Goal: Task Accomplishment & Management: Use online tool/utility

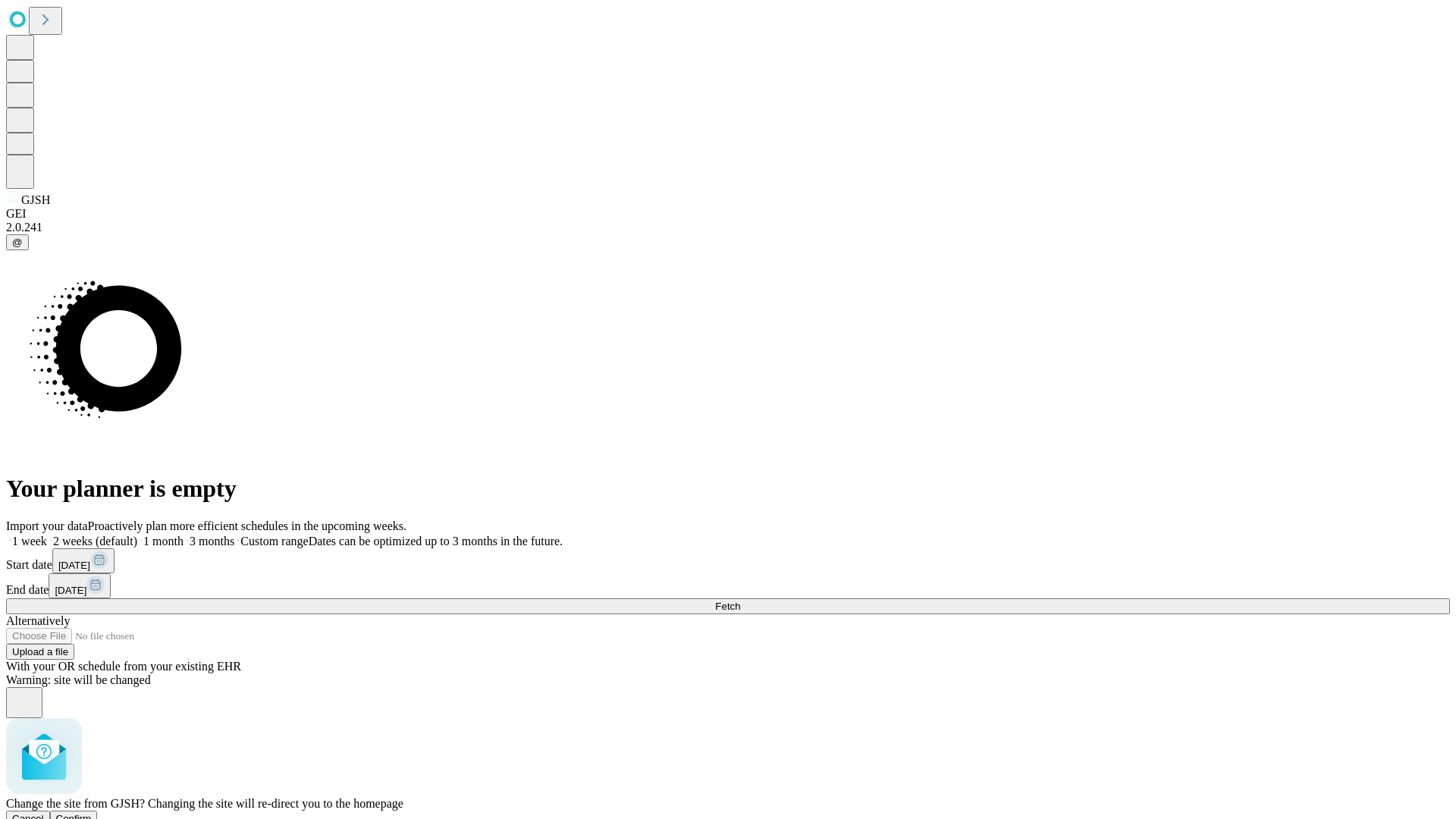
click at [92, 814] on span "Confirm" at bounding box center [74, 819] width 36 height 11
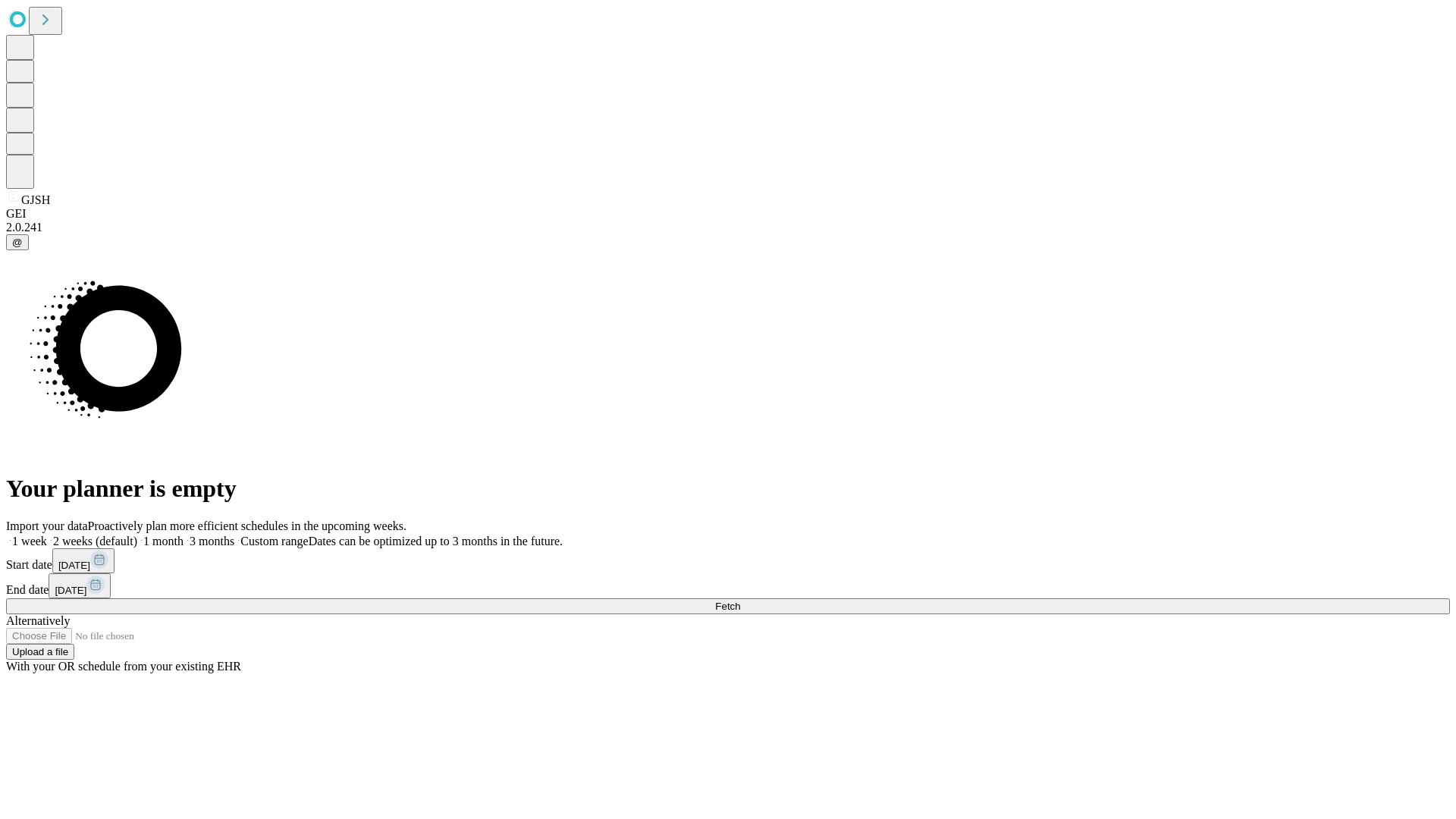
click at [138, 534] on label "2 weeks (default)" at bounding box center [92, 541] width 90 height 13
click at [740, 601] on span "Fetch" at bounding box center [727, 606] width 25 height 11
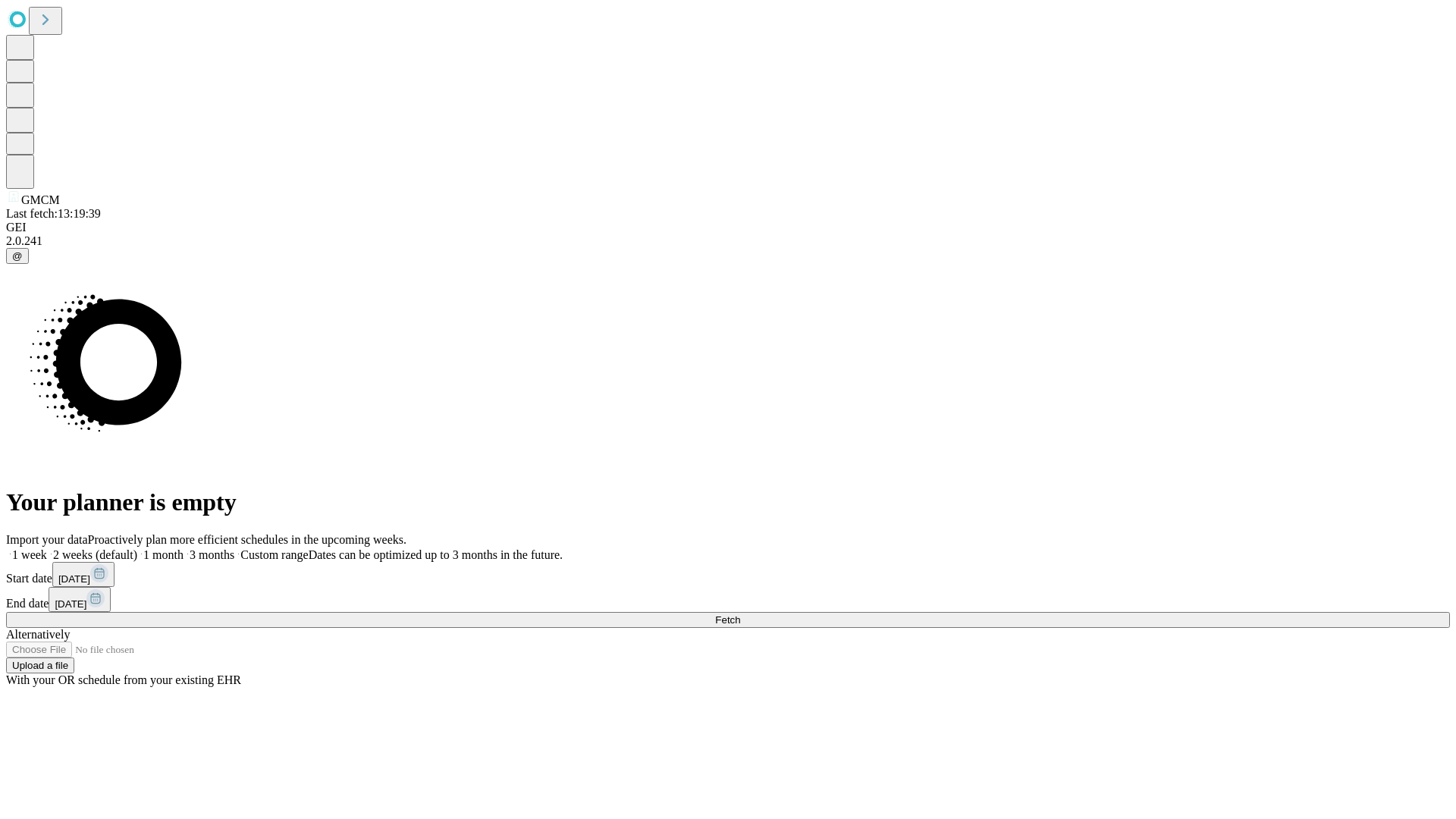
click at [138, 548] on label "2 weeks (default)" at bounding box center [92, 555] width 90 height 13
click at [740, 615] on span "Fetch" at bounding box center [727, 620] width 25 height 11
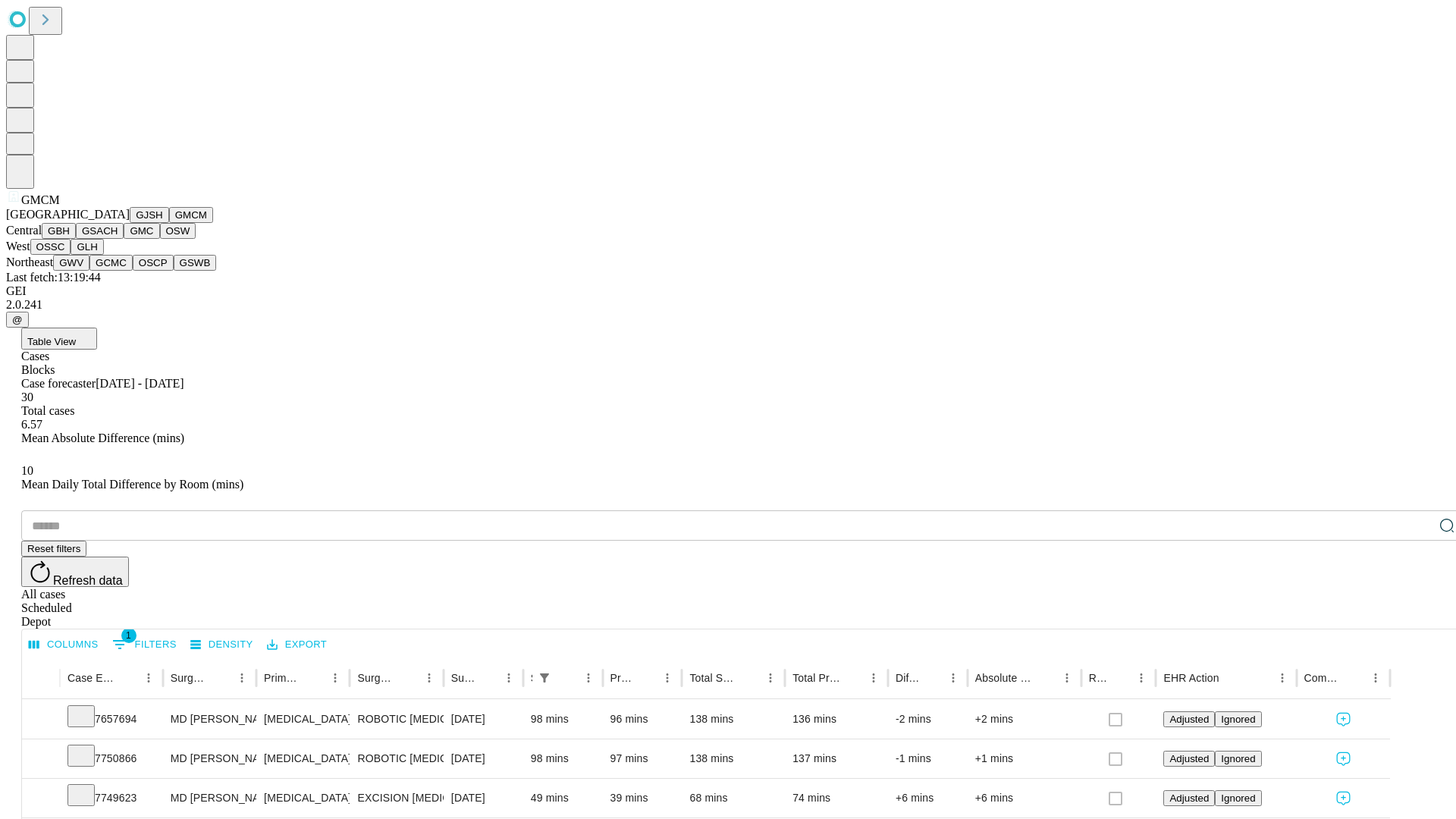
click at [76, 239] on button "GBH" at bounding box center [58, 231] width 34 height 16
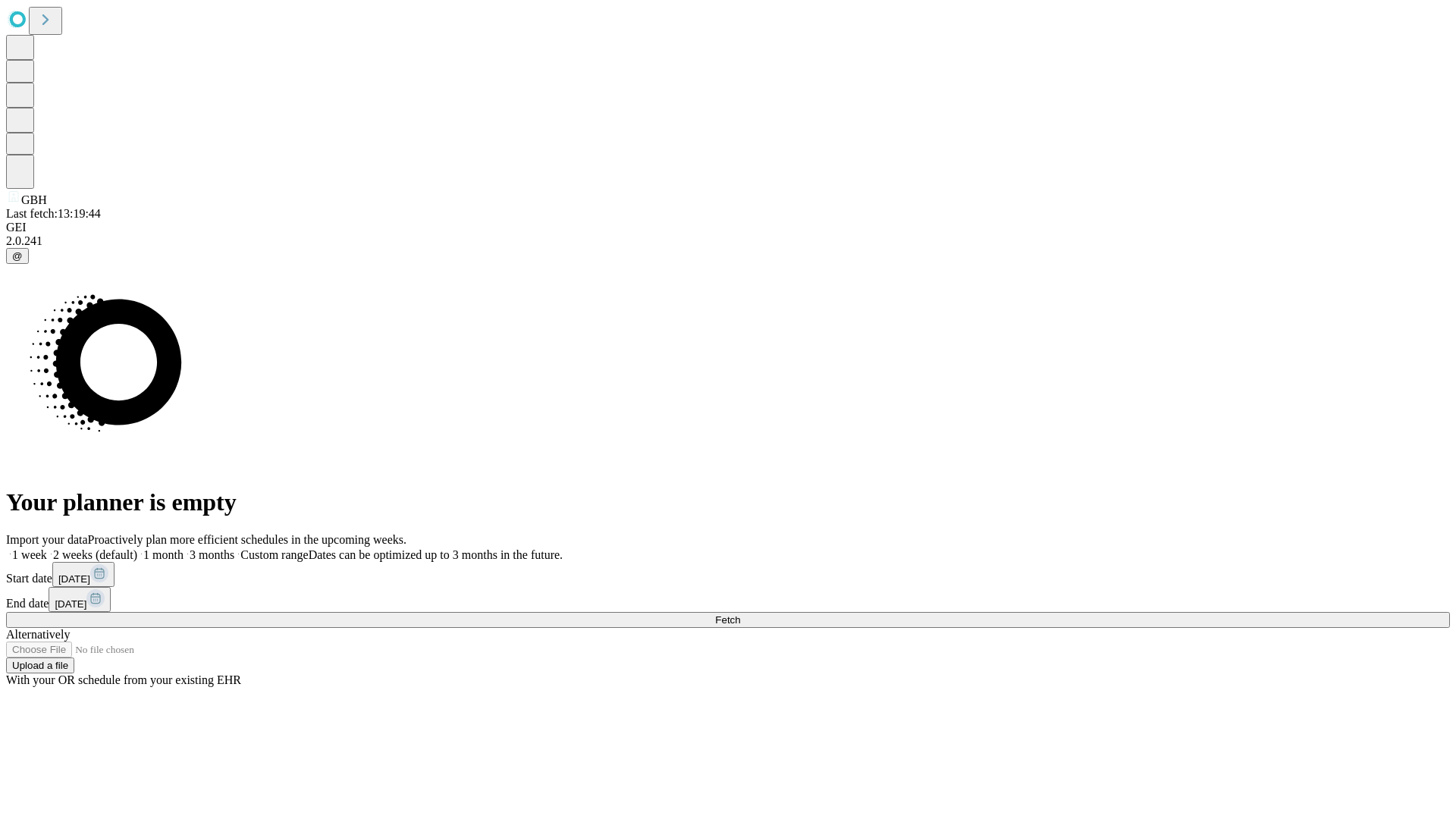
click at [138, 548] on label "2 weeks (default)" at bounding box center [92, 555] width 90 height 13
click at [740, 615] on span "Fetch" at bounding box center [727, 620] width 25 height 11
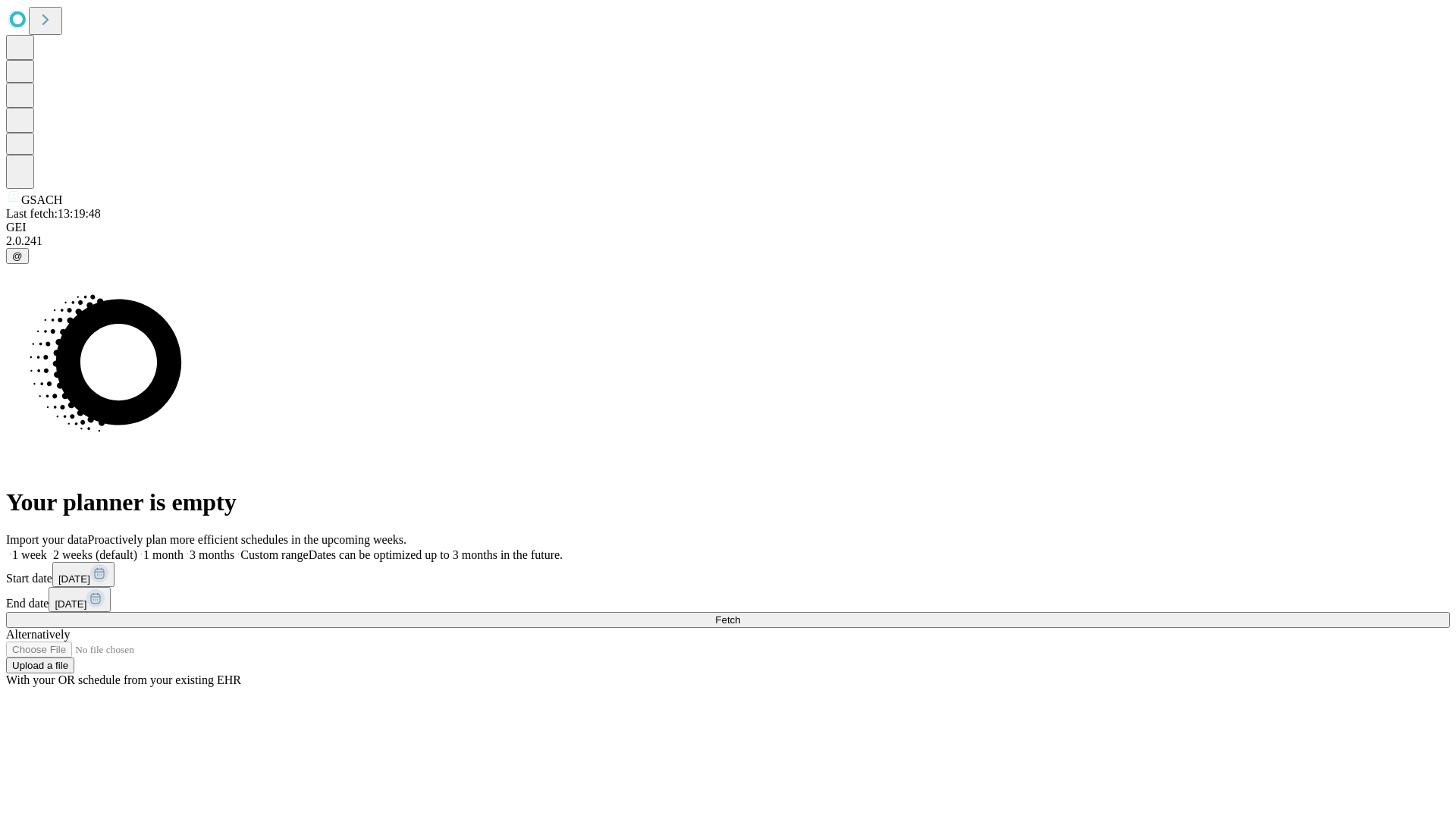
click at [138, 548] on label "2 weeks (default)" at bounding box center [92, 555] width 90 height 13
click at [740, 615] on span "Fetch" at bounding box center [727, 620] width 25 height 11
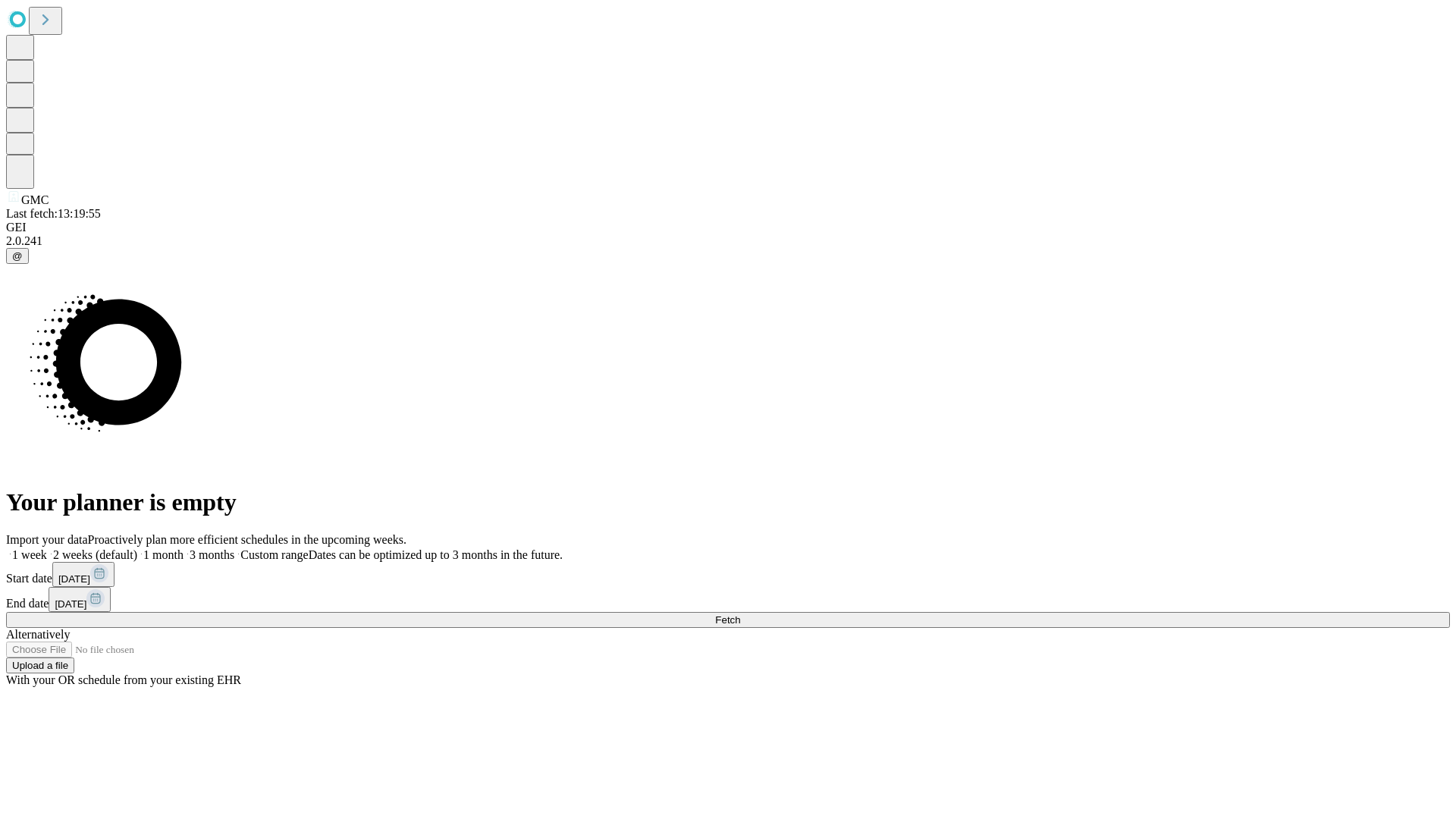
click at [740, 615] on span "Fetch" at bounding box center [727, 620] width 25 height 11
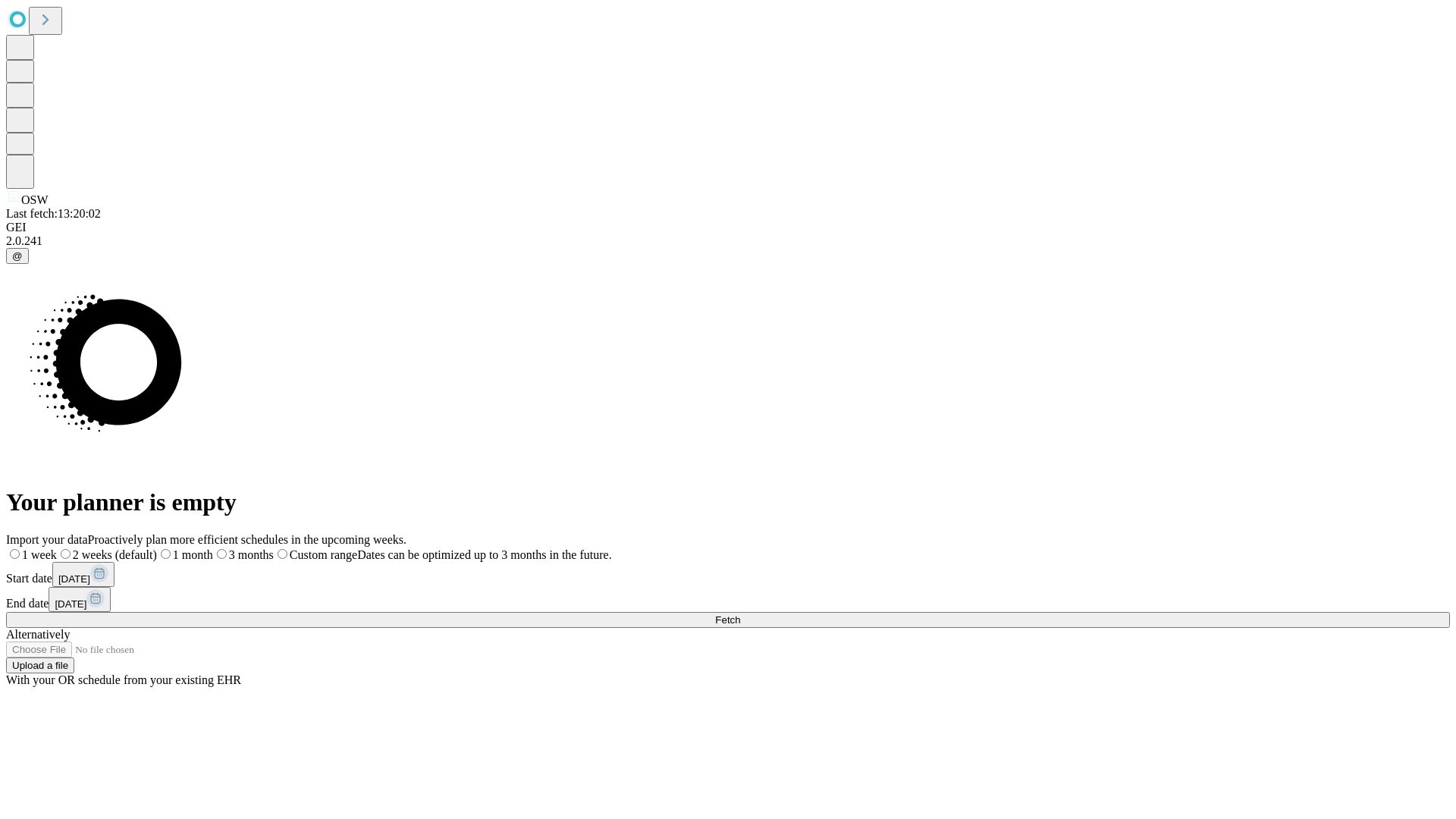
click at [157, 548] on label "2 weeks (default)" at bounding box center [107, 555] width 100 height 13
click at [740, 615] on span "Fetch" at bounding box center [727, 620] width 25 height 11
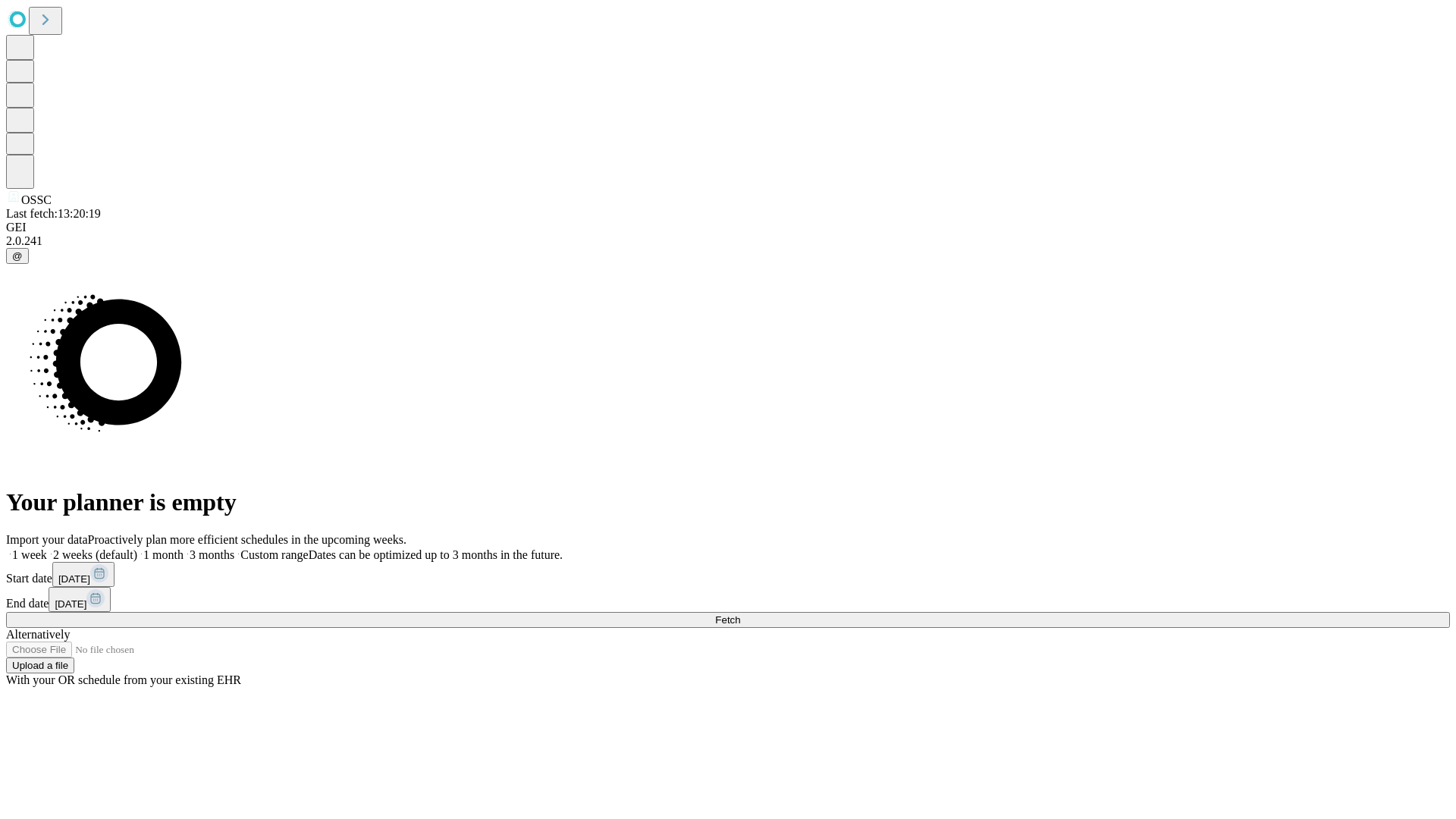
click at [138, 548] on label "2 weeks (default)" at bounding box center [92, 555] width 90 height 13
click at [740, 615] on span "Fetch" at bounding box center [727, 620] width 25 height 11
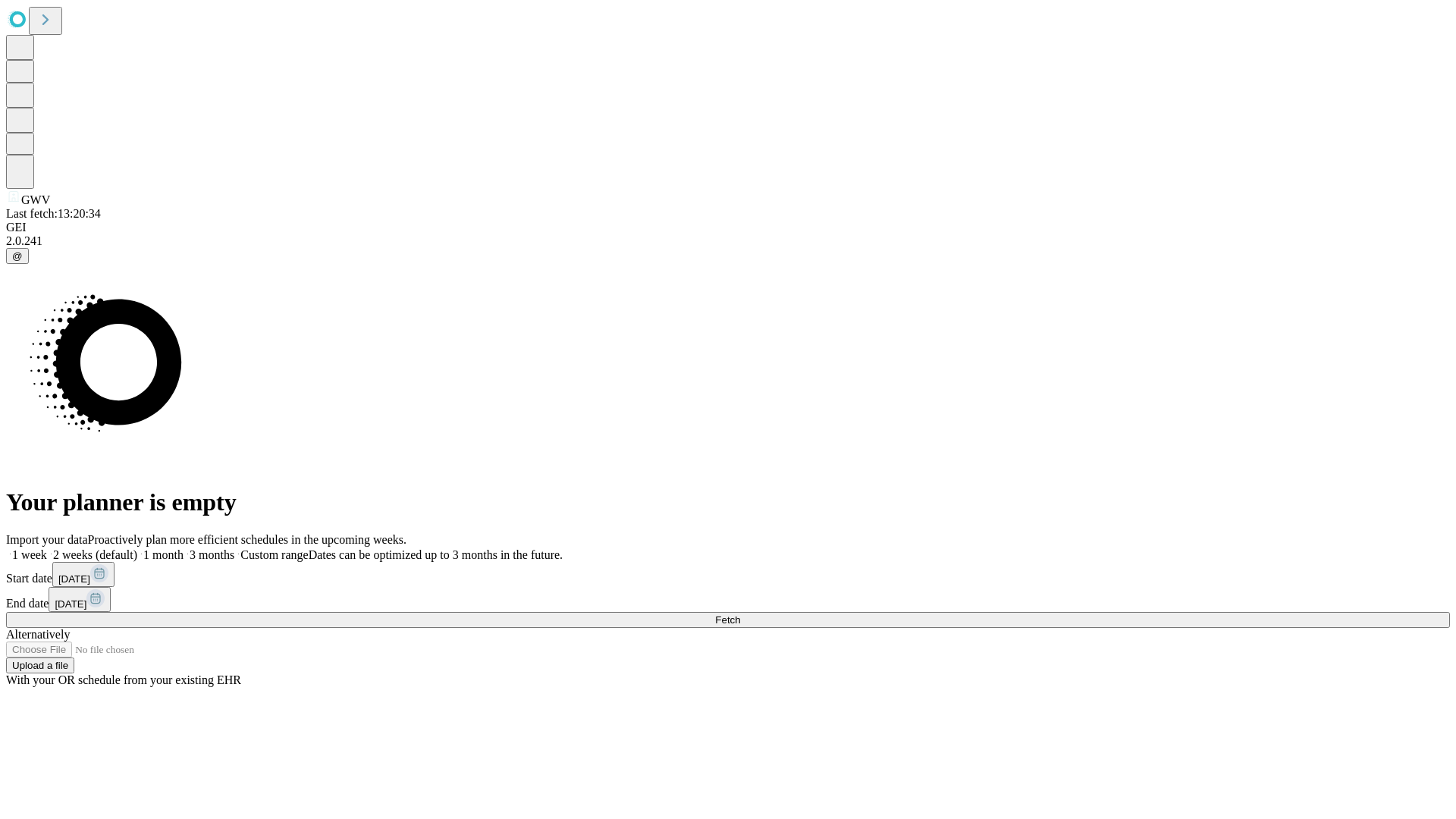
click at [138, 548] on label "2 weeks (default)" at bounding box center [92, 555] width 90 height 13
click at [740, 615] on span "Fetch" at bounding box center [727, 620] width 25 height 11
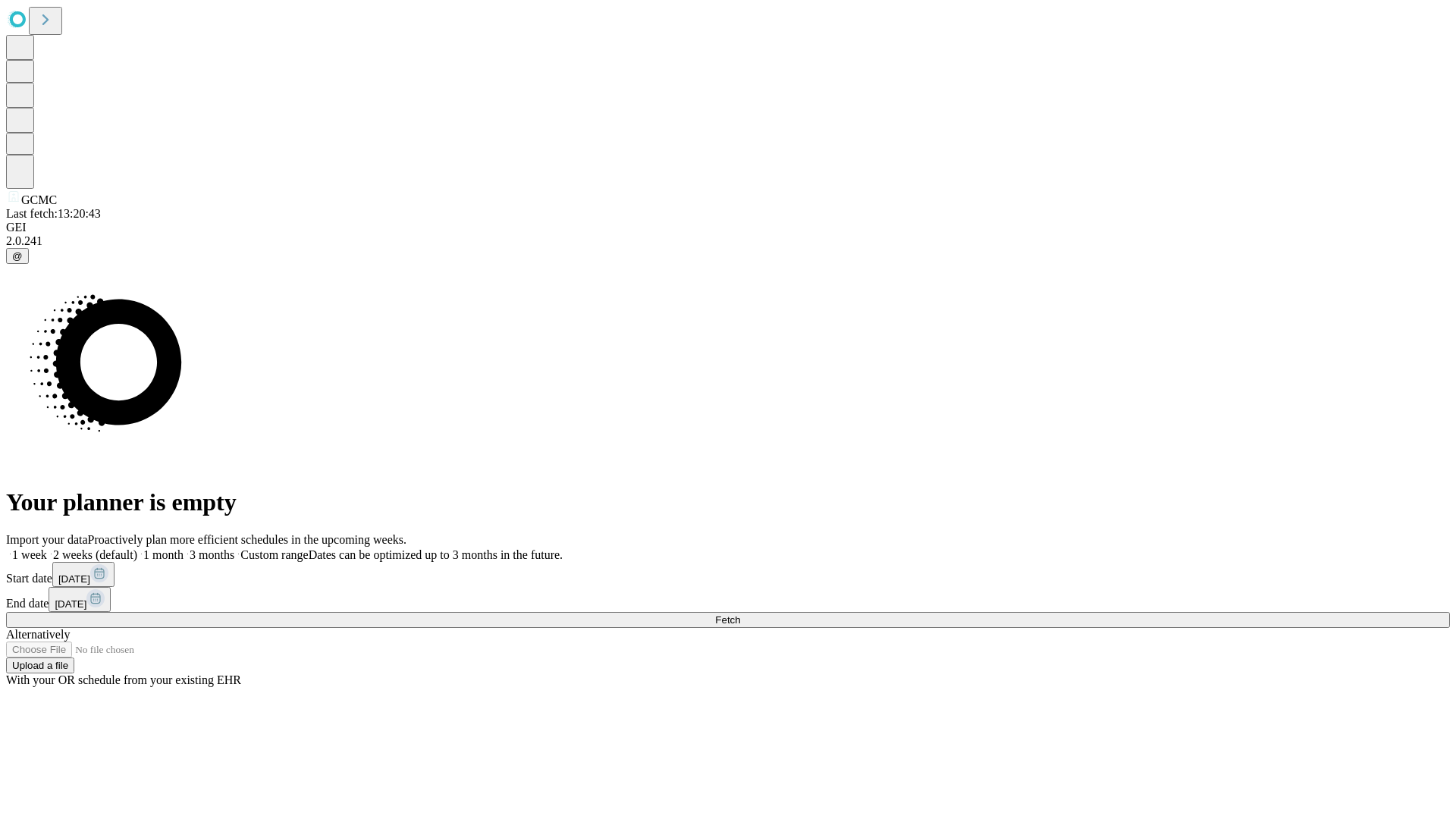
click at [138, 548] on label "2 weeks (default)" at bounding box center [92, 555] width 90 height 13
click at [740, 615] on span "Fetch" at bounding box center [727, 620] width 25 height 11
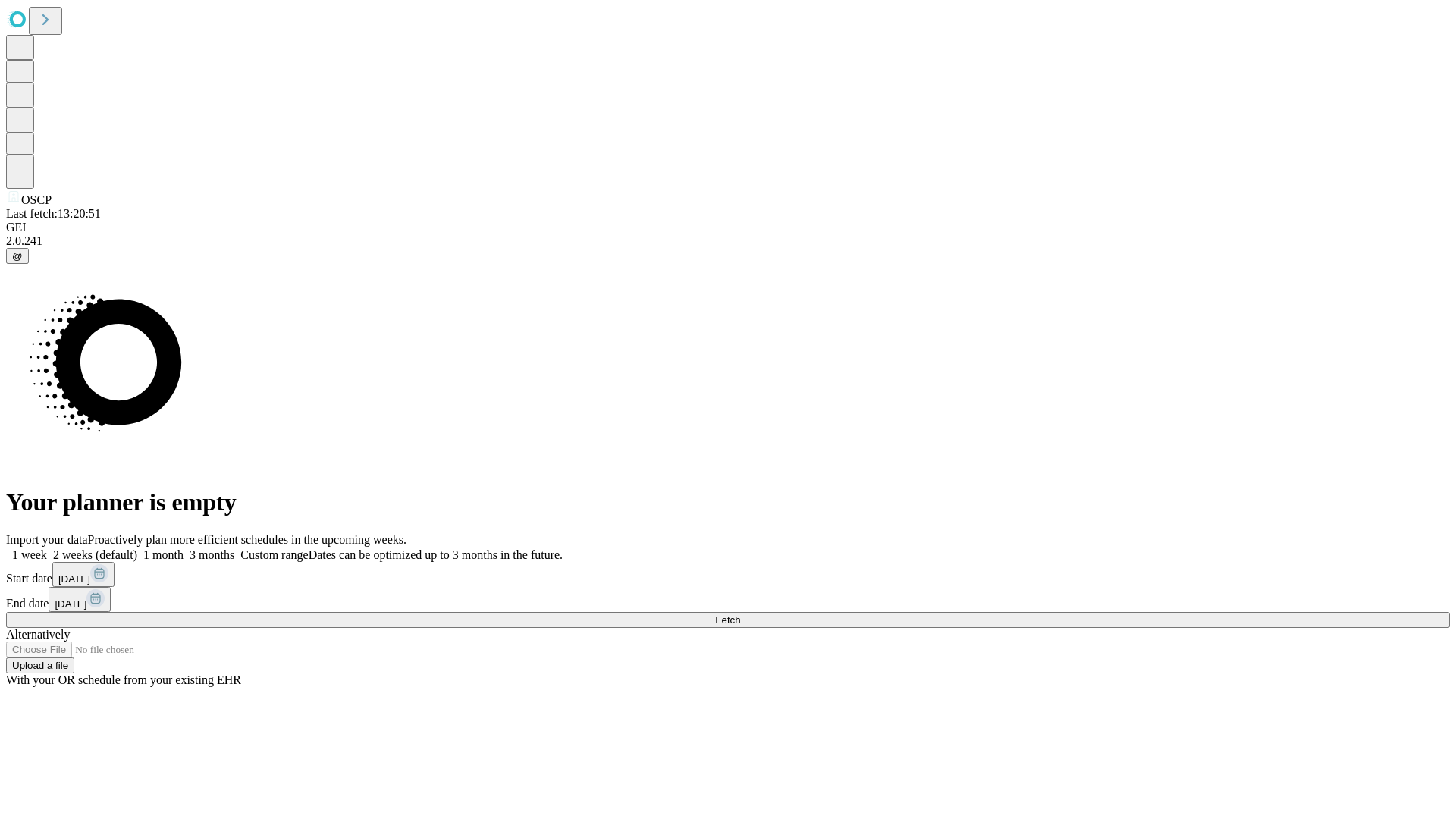
click at [740, 615] on span "Fetch" at bounding box center [727, 620] width 25 height 11
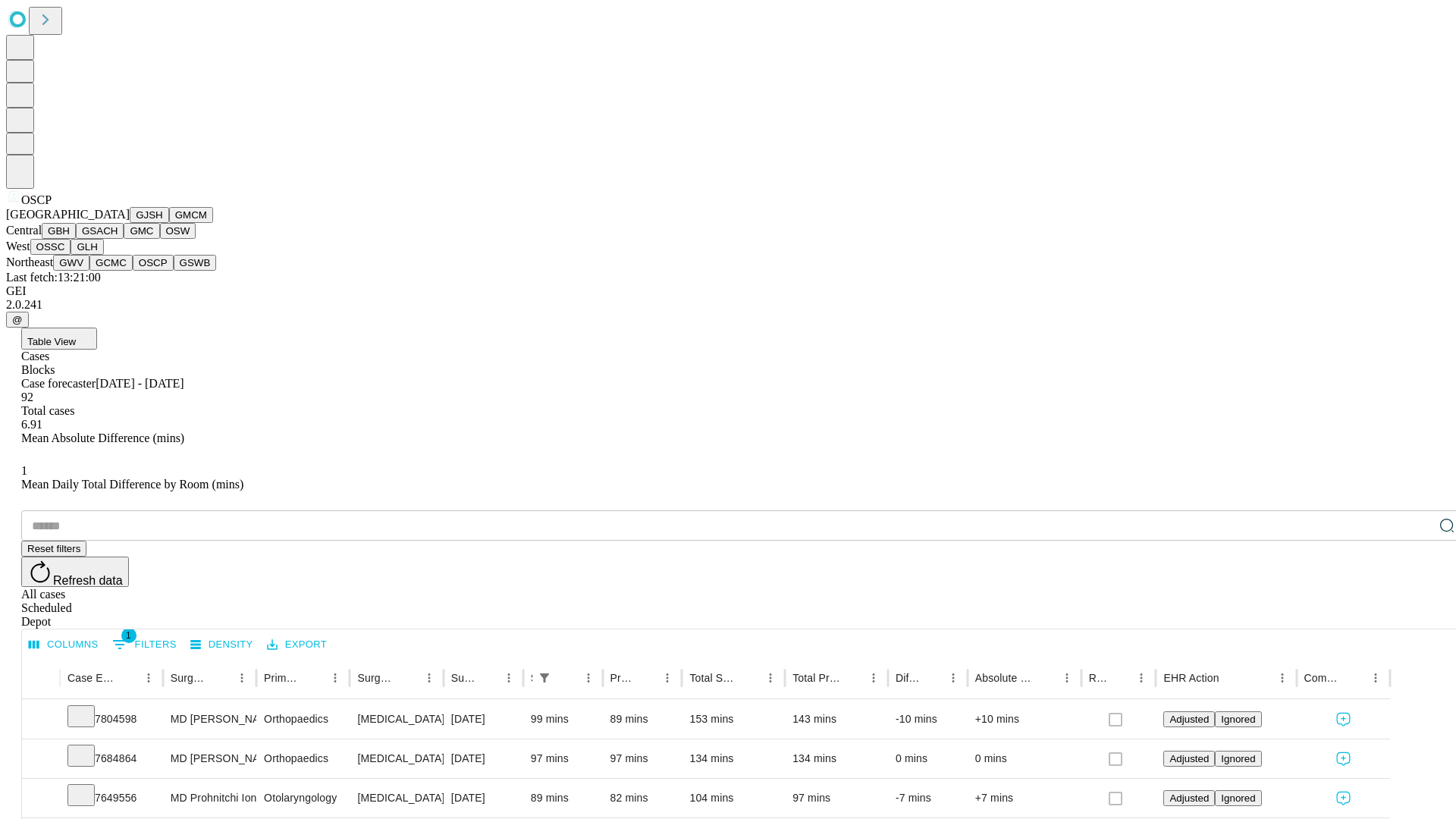
click at [173, 271] on button "GSWB" at bounding box center [194, 263] width 43 height 16
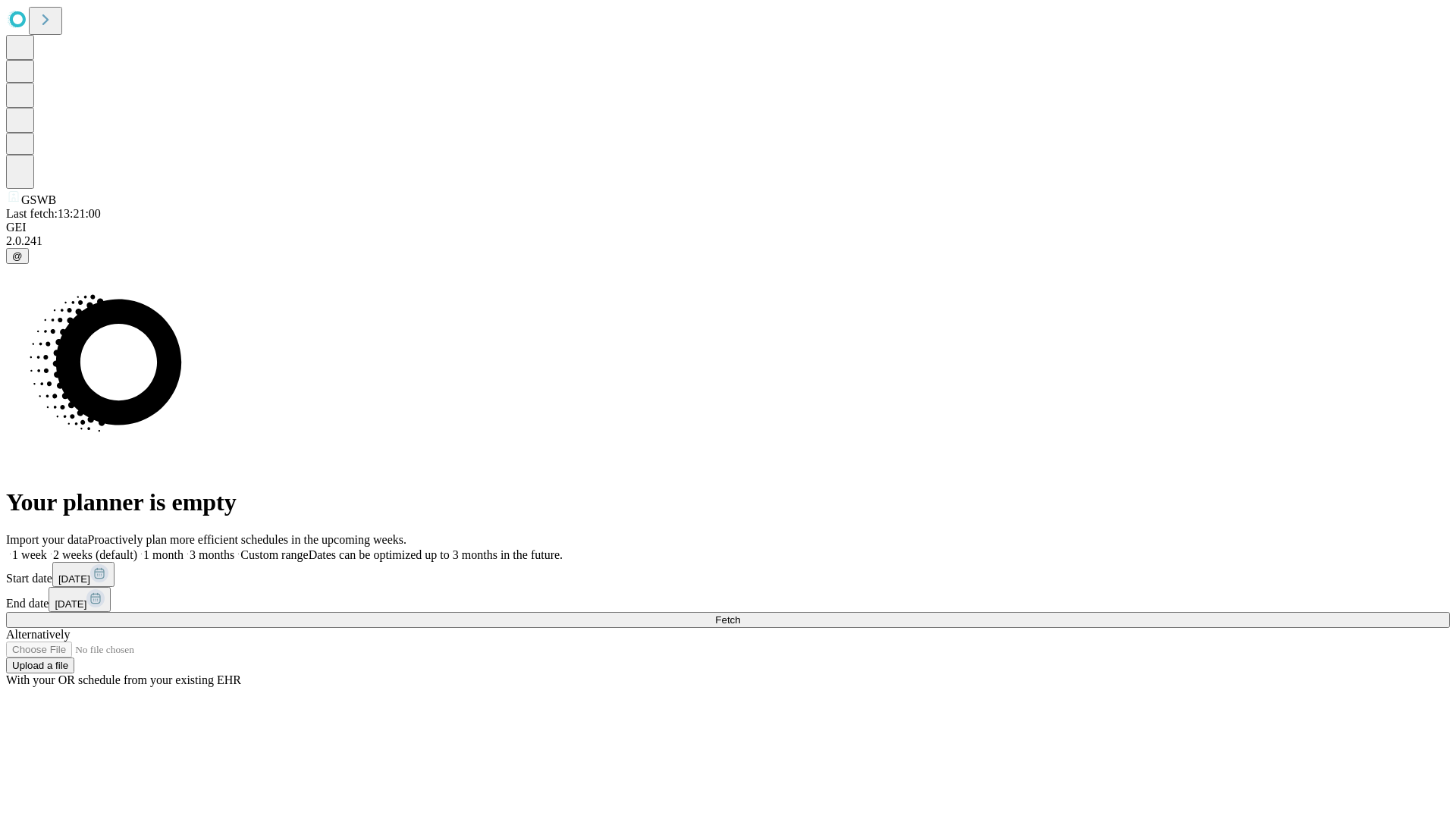
click at [138, 548] on label "2 weeks (default)" at bounding box center [92, 555] width 90 height 13
click at [740, 615] on span "Fetch" at bounding box center [727, 620] width 25 height 11
